Goal: Find specific page/section: Find specific page/section

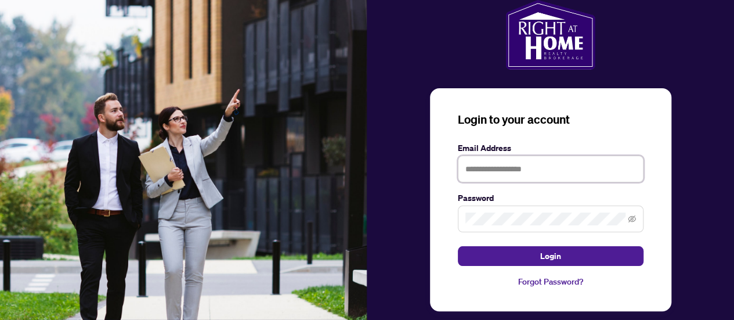
click at [513, 167] on input "text" at bounding box center [551, 169] width 186 height 27
click at [458, 246] on button "Login" at bounding box center [551, 256] width 186 height 20
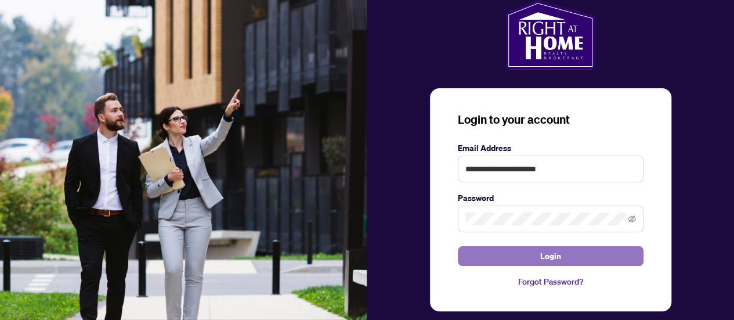
click at [522, 252] on button "Login" at bounding box center [551, 256] width 186 height 20
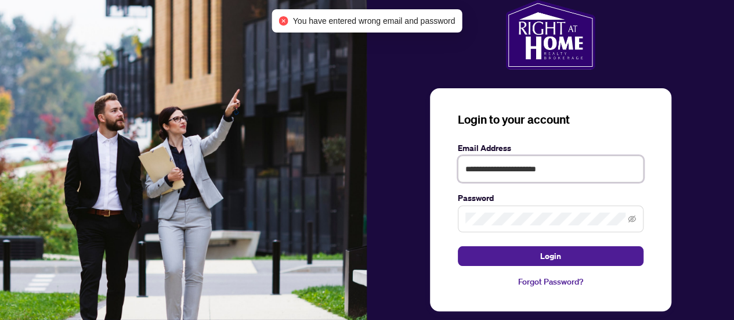
click at [522, 170] on input "**********" at bounding box center [551, 169] width 186 height 27
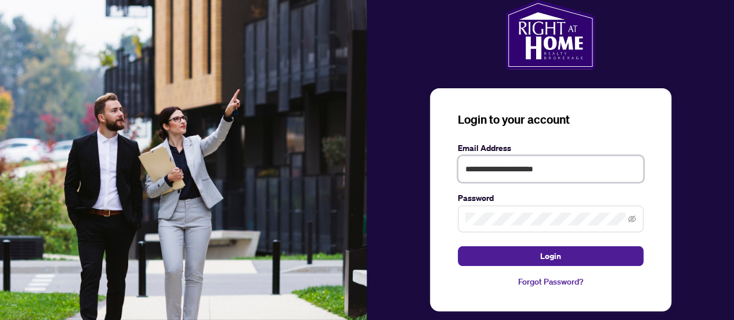
type input "**********"
click at [319, 200] on div "**********" at bounding box center [367, 169] width 734 height 338
click at [458, 246] on button "Login" at bounding box center [551, 256] width 186 height 20
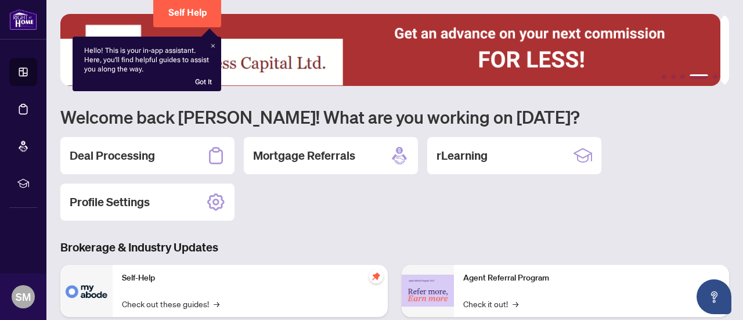
click at [212, 45] on icon at bounding box center [212, 45] width 3 height 3
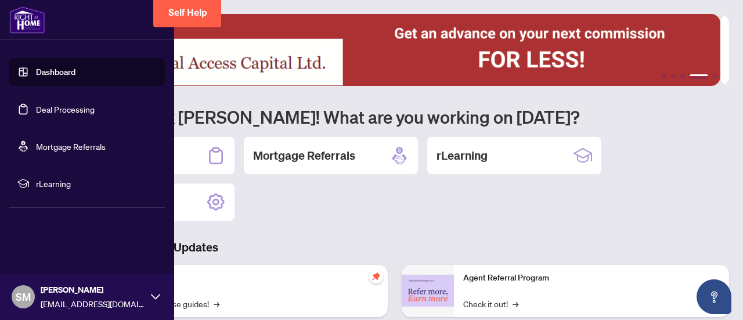
click at [84, 104] on link "Deal Processing" at bounding box center [65, 109] width 59 height 10
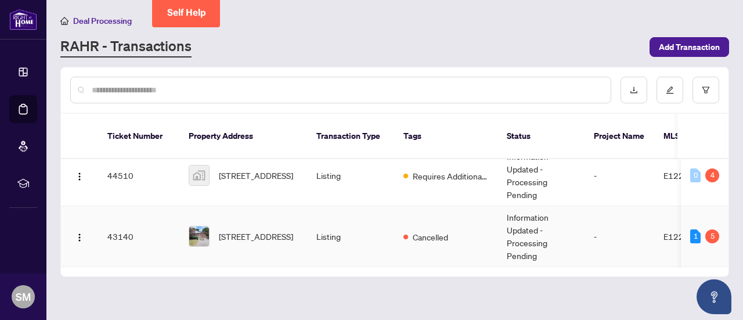
scroll to position [68, 0]
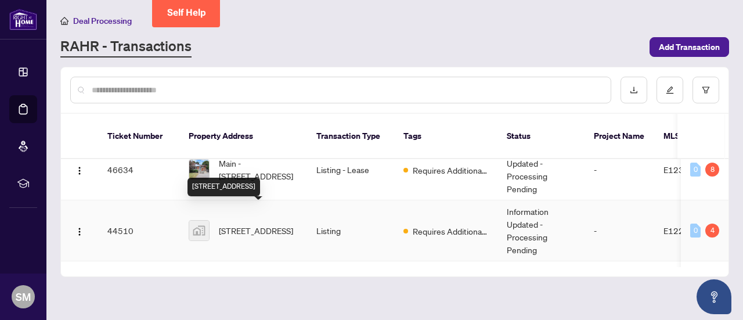
click at [276, 224] on span "[STREET_ADDRESS]" at bounding box center [256, 230] width 74 height 13
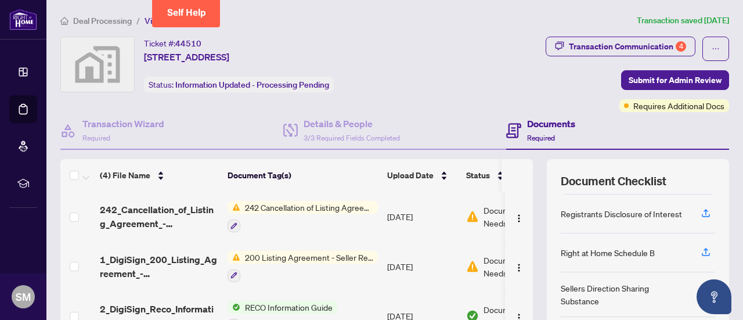
click at [352, 257] on span "200 Listing Agreement - Seller Representation Agreement Authority to Offer for …" at bounding box center [309, 257] width 138 height 13
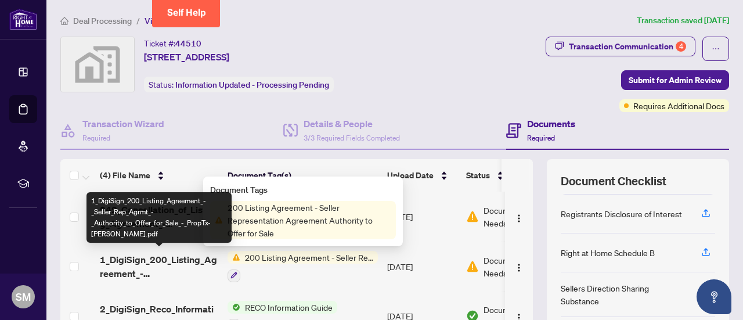
click at [185, 252] on span "1_DigiSign_200_Listing_Agreement_-_Seller_Rep_Agrmt_-_Authority_to_Offer_for_Sa…" at bounding box center [159, 266] width 118 height 28
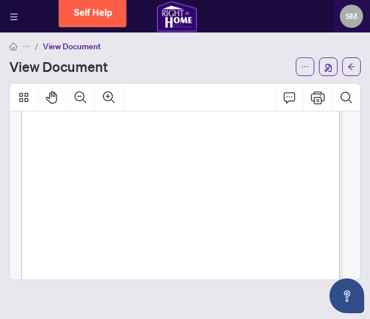
scroll to position [1378, 0]
drag, startPoint x: 160, startPoint y: 248, endPoint x: 91, endPoint y: 219, distance: 75.5
click at [91, 13] on p "Form 200 Revised 2025 Page 4 of 4 The trademarks REALTOR®, REALTORS®, MLS®, Mul…" at bounding box center [164, 13] width 286 height 0
click at [147, 250] on div "Form 200 Revised 2025 Page 4 of 4 The trademarks REALTOR®, REALTORS®, MLS®, Mul…" at bounding box center [164, 198] width 286 height 370
drag, startPoint x: 140, startPoint y: 248, endPoint x: 118, endPoint y: 242, distance: 22.2
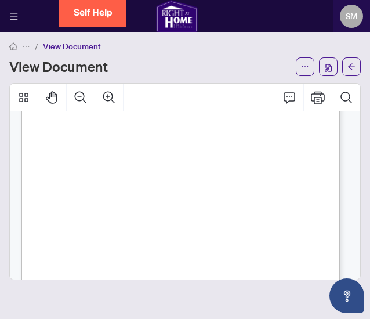
click at [85, 13] on p "Form 200 Revised 2025 Page 4 of 4 The trademarks REALTOR®, REALTORS®, MLS®, Mul…" at bounding box center [164, 13] width 286 height 0
click at [137, 249] on div "Form 200 Revised 2025 Page 4 of 4 The trademarks REALTOR®, REALTORS®, MLS®, Mul…" at bounding box center [164, 198] width 286 height 370
drag, startPoint x: 137, startPoint y: 248, endPoint x: 95, endPoint y: 227, distance: 47.2
click at [95, 13] on p "Form 200 Revised 2025 Page 4 of 4 The trademarks REALTOR®, REALTORS®, MLS®, Mul…" at bounding box center [164, 13] width 286 height 0
click at [97, 194] on div "Form 200 Revised 2025 Page 4 of 4 The trademarks REALTOR®, REALTORS®, MLS®, Mul…" at bounding box center [164, 198] width 286 height 370
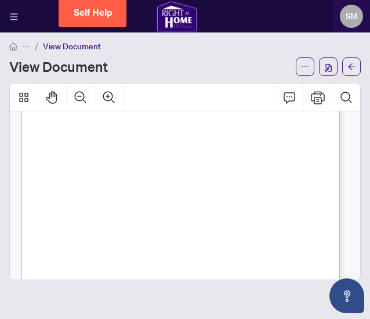
scroll to position [1320, 0]
drag, startPoint x: 44, startPoint y: 189, endPoint x: 116, endPoint y: 203, distance: 73.3
click at [116, 203] on div "Form 200 Revised 2025 Page 4 of 4 The trademarks REALTOR®, REALTORS®, MLS®, Mul…" at bounding box center [164, 256] width 286 height 370
click at [109, 203] on span "earns interest at Prime less 1.80% per annum, and the Deposit Holder shall pay …" at bounding box center [179, 202] width 269 height 5
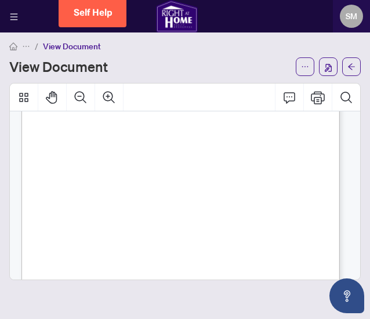
click at [109, 203] on span "earns interest at Prime less 1.80% per annum, and the Deposit Holder shall pay …" at bounding box center [179, 202] width 269 height 5
click at [113, 194] on span "Home Realty, shall place the deposit in its interest-bearing real estate trust …" at bounding box center [177, 196] width 264 height 5
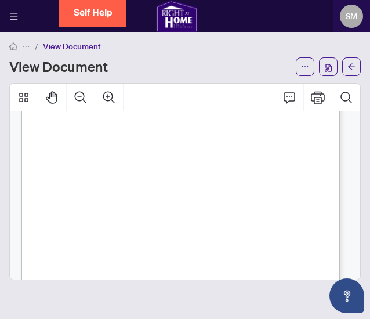
scroll to position [1378, 0]
drag, startPoint x: 44, startPoint y: 187, endPoint x: 173, endPoint y: 244, distance: 140.9
click at [237, 256] on div "Form 200 Revised 2025 Page 4 of 4 The trademarks REALTOR®, REALTORS®, MLS®, Mul…" at bounding box center [164, 198] width 286 height 370
click at [135, 244] on span "forfeited to the deposit holder." at bounding box center [89, 246] width 89 height 5
drag, startPoint x: 138, startPoint y: 245, endPoint x: 58, endPoint y: 150, distance: 123.6
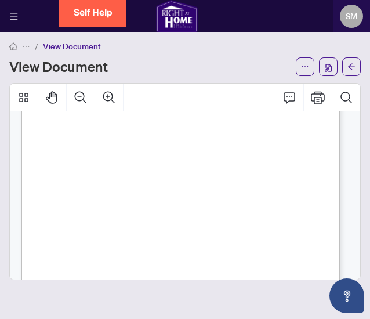
click at [58, 13] on p "Form 200 Revised 2025 Page 4 of 4 The trademarks REALTOR®, REALTORS®, MLS®, Mul…" at bounding box center [164, 13] width 286 height 0
drag, startPoint x: 112, startPoint y: 153, endPoint x: 50, endPoint y: 153, distance: 62.1
click at [50, 153] on span "it earns or receives on the deposit to the beneficial owner of the trust money,…" at bounding box center [175, 151] width 260 height 5
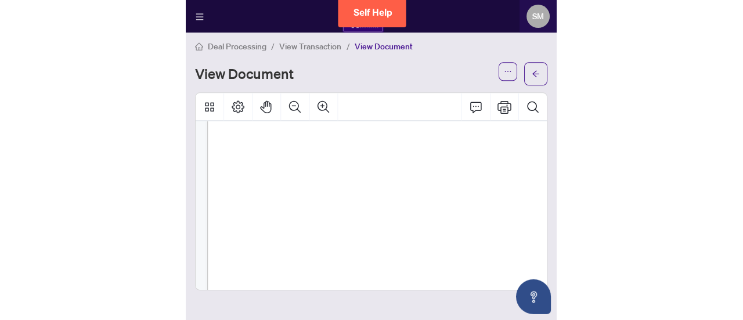
scroll to position [1783, 0]
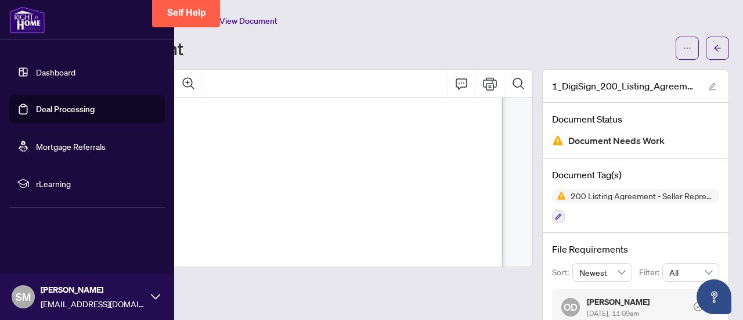
click at [52, 107] on link "Deal Processing" at bounding box center [65, 109] width 59 height 10
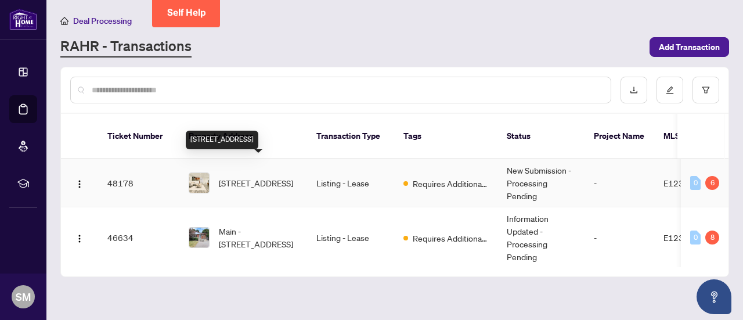
click at [254, 176] on span "[STREET_ADDRESS]" at bounding box center [256, 182] width 74 height 13
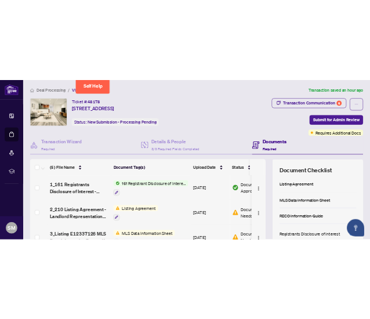
scroll to position [58, 0]
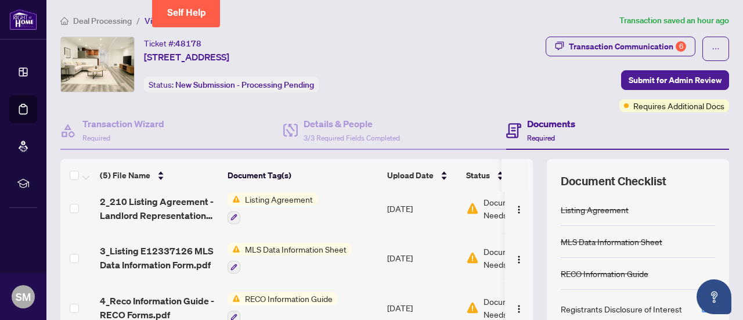
click at [276, 198] on span "Listing Agreement" at bounding box center [278, 199] width 77 height 13
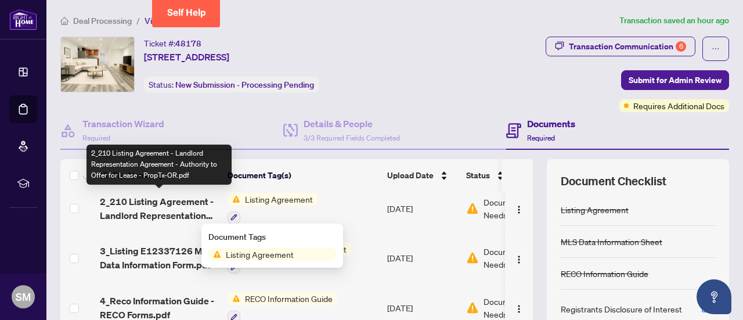
click at [174, 201] on span "2_210 Listing Agreement - Landlord Representation Agreement - Authority to Offe…" at bounding box center [159, 208] width 118 height 28
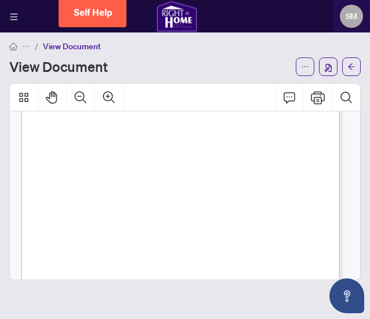
scroll to position [1393, 0]
drag, startPoint x: 238, startPoint y: 192, endPoint x: 164, endPoint y: 181, distance: 75.1
click at [164, 181] on div "Form 210 Revised 2025 Page 4 of 4 The trademarks REALTOR®, REALTORS®, MLS®, Mul…" at bounding box center [164, 183] width 286 height 370
drag, startPoint x: 150, startPoint y: 226, endPoint x: 146, endPoint y: 233, distance: 8.6
click at [150, 226] on span "the interest and the cheque is not deposited within six (6) months, said intere…" at bounding box center [172, 226] width 254 height 5
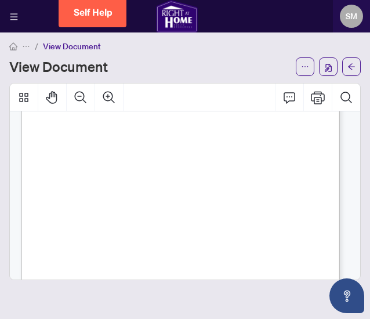
drag, startPoint x: 142, startPoint y: 232, endPoint x: 96, endPoint y: 134, distance: 108.8
click at [135, 145] on span "amount of the total interest that the Deposit Holder earns or receives on the d…" at bounding box center [178, 147] width 266 height 5
